Goal: Task Accomplishment & Management: Manage account settings

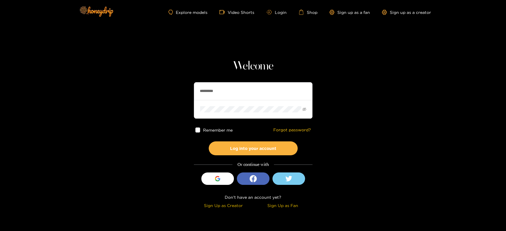
drag, startPoint x: 238, startPoint y: 92, endPoint x: 137, endPoint y: 61, distance: 105.5
click at [137, 61] on section "Welcome ********* Remember me Forgot password? Log into your account Or continu…" at bounding box center [253, 105] width 506 height 211
paste input "text"
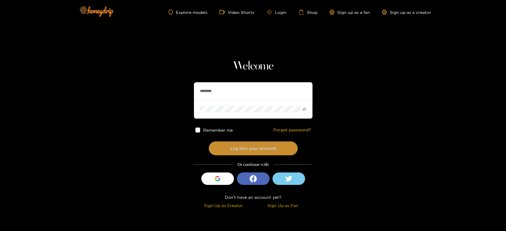
type input "********"
click at [240, 150] on button "Log into your account" at bounding box center [253, 149] width 89 height 14
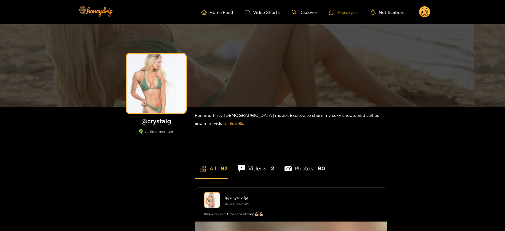
click at [339, 13] on div "Messages" at bounding box center [343, 12] width 28 height 7
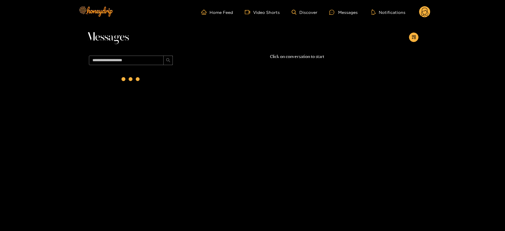
click at [147, 79] on div at bounding box center [131, 81] width 89 height 26
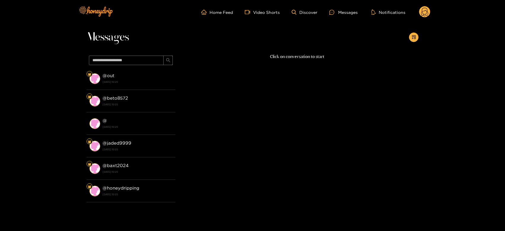
click at [147, 79] on div "@ out [DATE] 10:25" at bounding box center [138, 78] width 70 height 13
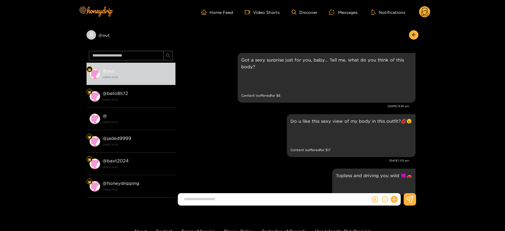
scroll to position [1235, 0]
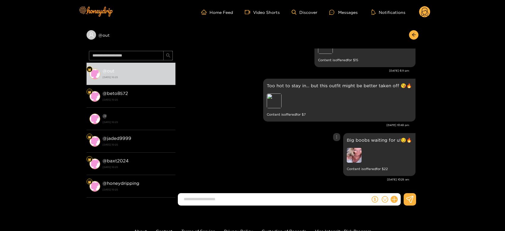
click at [356, 156] on img at bounding box center [354, 155] width 15 height 15
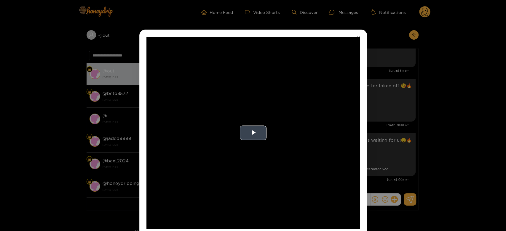
click at [266, 101] on video "Video Player" at bounding box center [252, 133] width 213 height 193
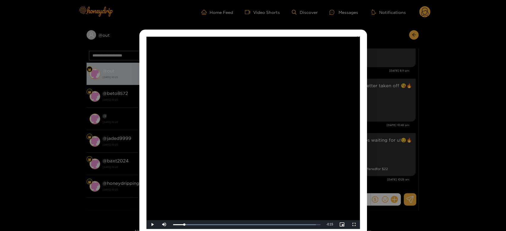
click at [391, 145] on div "**********" at bounding box center [253, 115] width 506 height 231
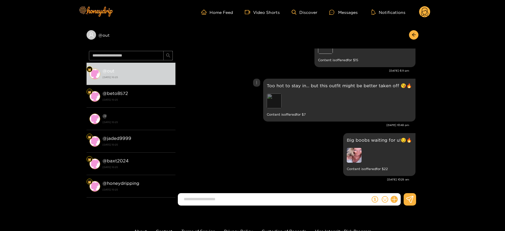
click at [276, 98] on div "Preview" at bounding box center [274, 101] width 15 height 15
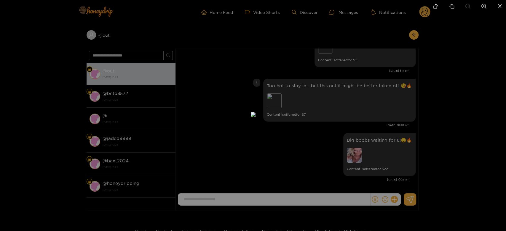
click at [355, 134] on div at bounding box center [253, 115] width 506 height 231
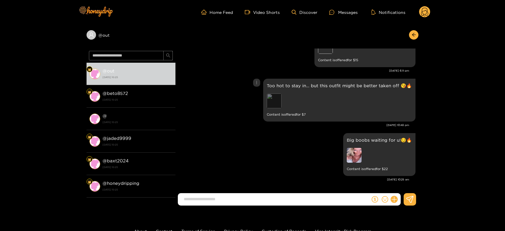
click at [278, 99] on div "Preview" at bounding box center [274, 101] width 15 height 15
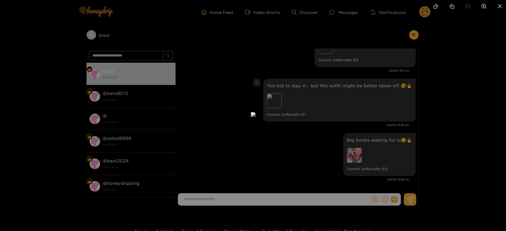
click at [380, 112] on div at bounding box center [253, 115] width 506 height 231
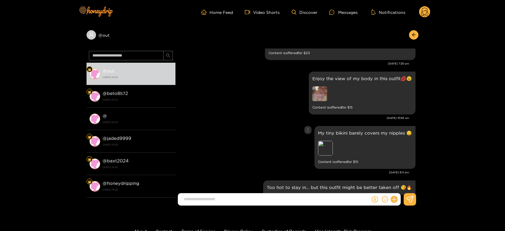
scroll to position [1130, 0]
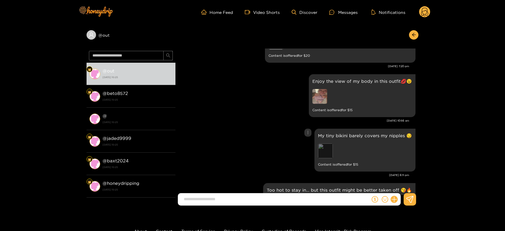
click at [323, 151] on div "Preview" at bounding box center [325, 151] width 15 height 15
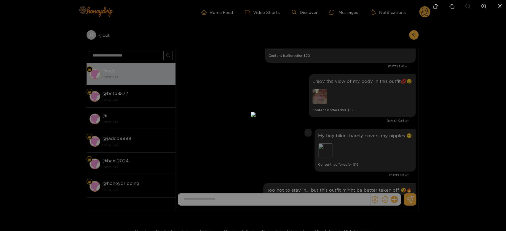
click at [373, 149] on div at bounding box center [253, 115] width 506 height 231
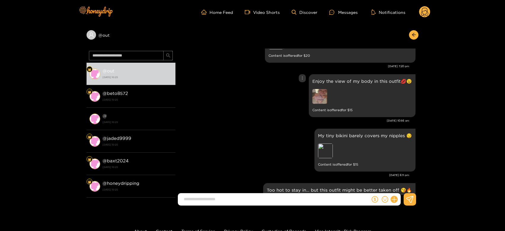
click at [324, 101] on img at bounding box center [319, 96] width 15 height 15
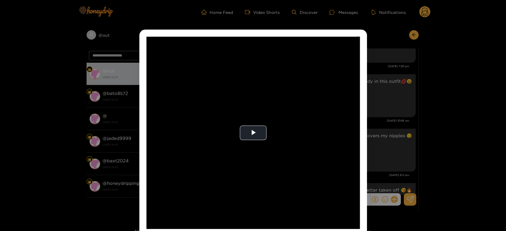
click at [324, 101] on video "Video Player" at bounding box center [252, 133] width 213 height 193
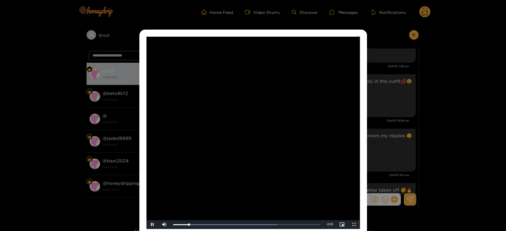
click at [324, 101] on video "Video Player" at bounding box center [252, 133] width 213 height 193
click at [403, 106] on div "**********" at bounding box center [253, 115] width 506 height 231
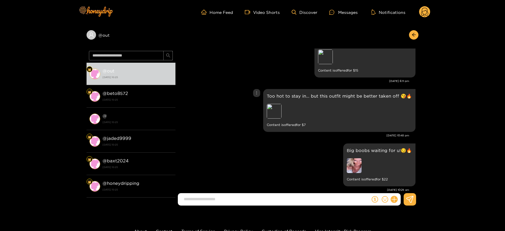
scroll to position [1235, 0]
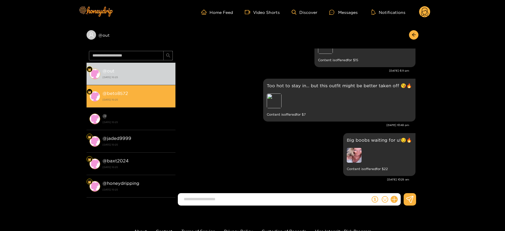
click at [137, 97] on div "@ beto8572 [DATE] 10:25" at bounding box center [138, 96] width 70 height 13
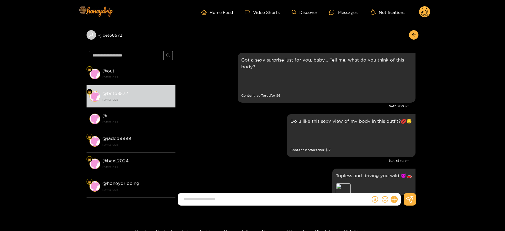
scroll to position [1235, 0]
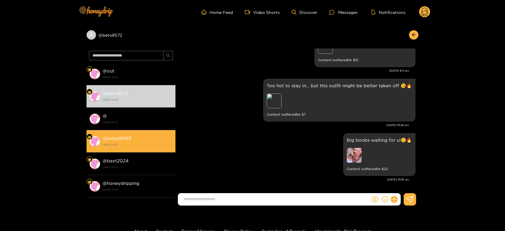
click at [121, 142] on div "@ jaded9999 [DATE] 10:25" at bounding box center [138, 141] width 70 height 13
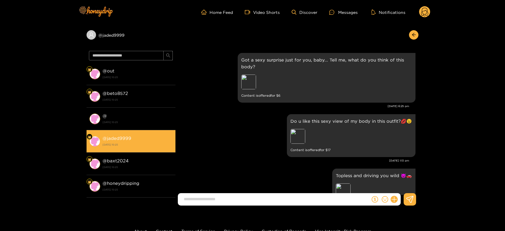
scroll to position [1235, 0]
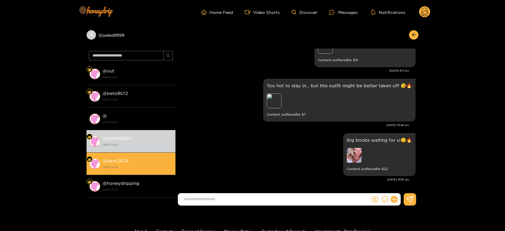
click at [121, 159] on strong "@ baxt2024" at bounding box center [116, 161] width 26 height 5
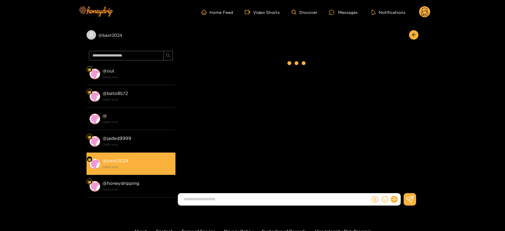
scroll to position [1235, 0]
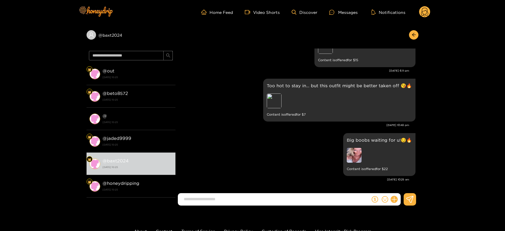
click at [422, 12] on circle at bounding box center [424, 11] width 11 height 11
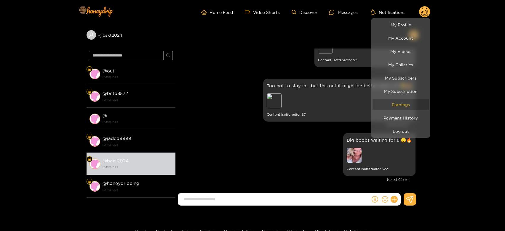
click at [396, 105] on link "Earnings" at bounding box center [400, 105] width 56 height 10
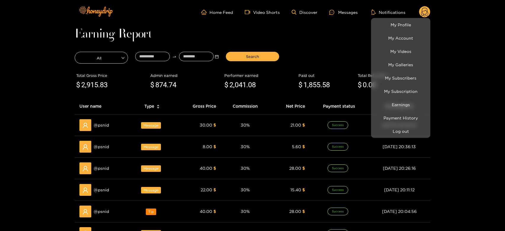
click at [97, 144] on div at bounding box center [252, 115] width 505 height 231
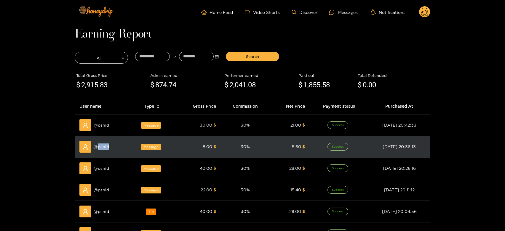
click at [97, 144] on span "@ psnid" at bounding box center [101, 147] width 15 height 7
copy span "psnid"
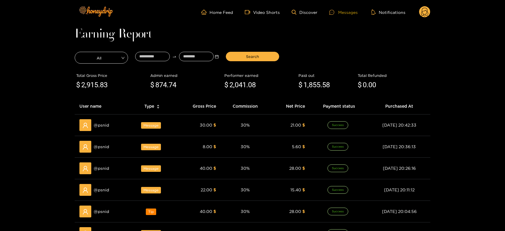
click at [332, 10] on icon at bounding box center [331, 12] width 5 height 5
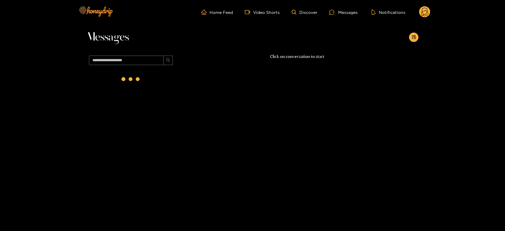
click at [147, 53] on span at bounding box center [131, 60] width 89 height 14
click at [128, 61] on input "text" at bounding box center [126, 60] width 75 height 9
paste input "*****"
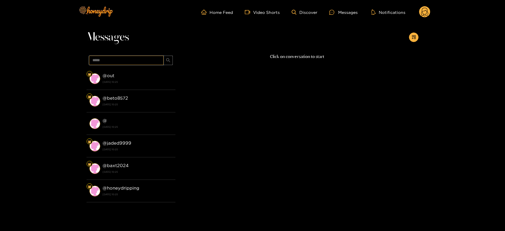
type input "*****"
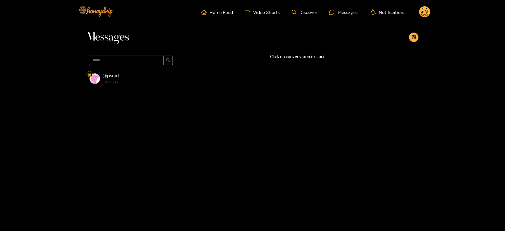
click at [128, 73] on div "@ psnid [DATE] 10:25" at bounding box center [138, 78] width 70 height 13
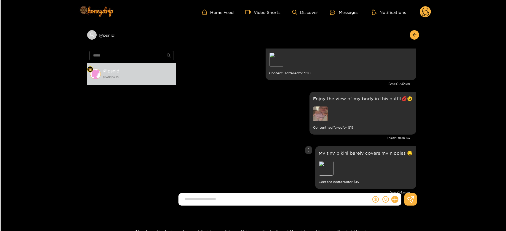
scroll to position [673, 0]
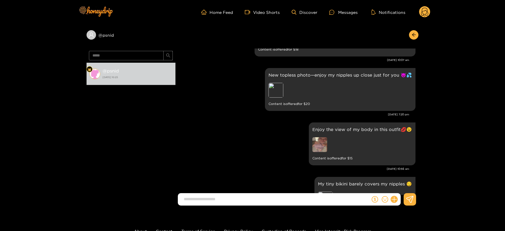
click at [428, 12] on circle at bounding box center [424, 11] width 11 height 11
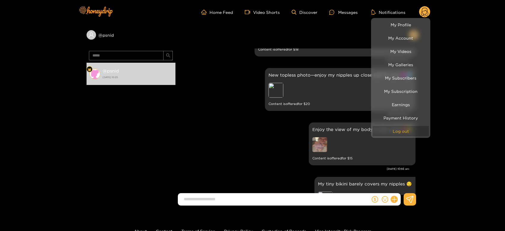
click at [391, 134] on button "Log out" at bounding box center [400, 131] width 56 height 10
